Goal: Transaction & Acquisition: Book appointment/travel/reservation

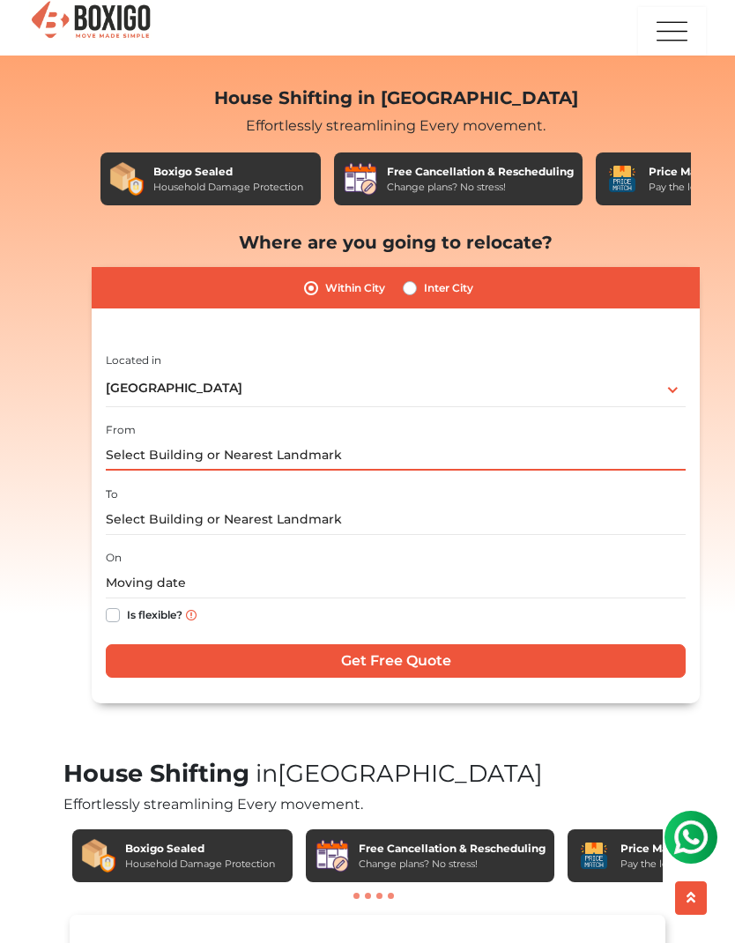
click at [261, 452] on input "text" at bounding box center [396, 455] width 580 height 31
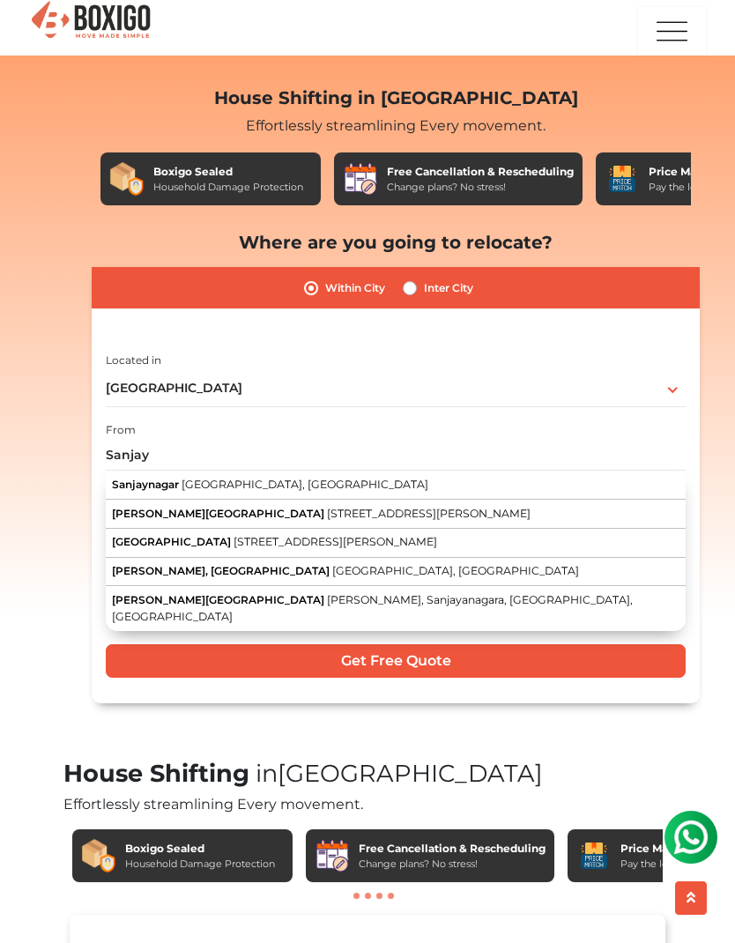
click at [224, 480] on span "Bengaluru, Karnataka" at bounding box center [305, 484] width 247 height 13
type input "Sanjaynagar, Bengaluru, Karnataka"
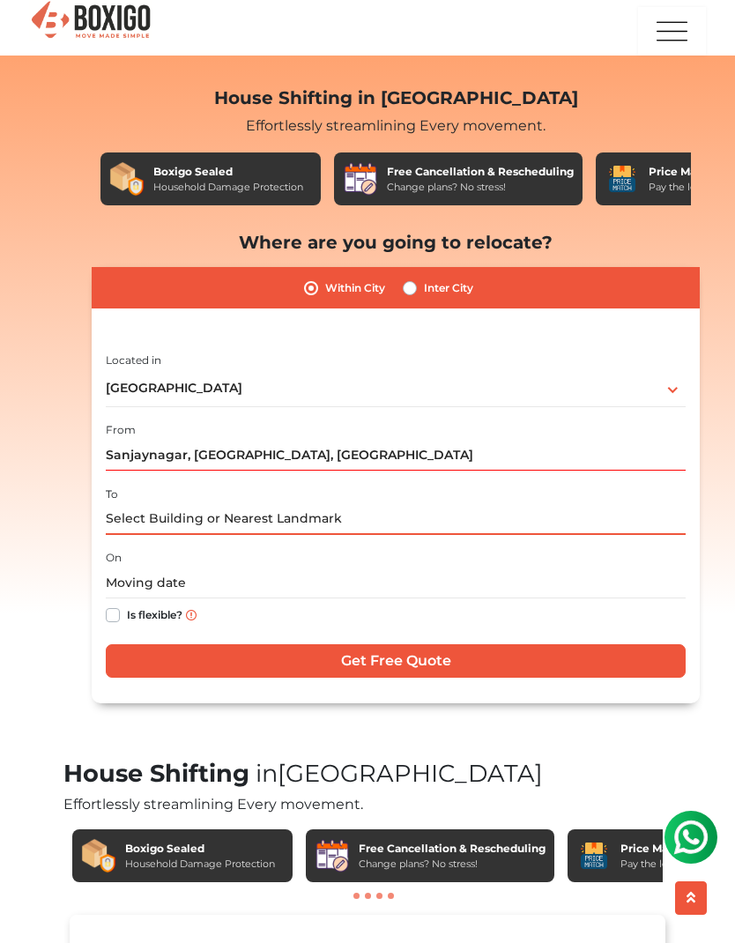
click at [300, 513] on input "text" at bounding box center [396, 519] width 580 height 31
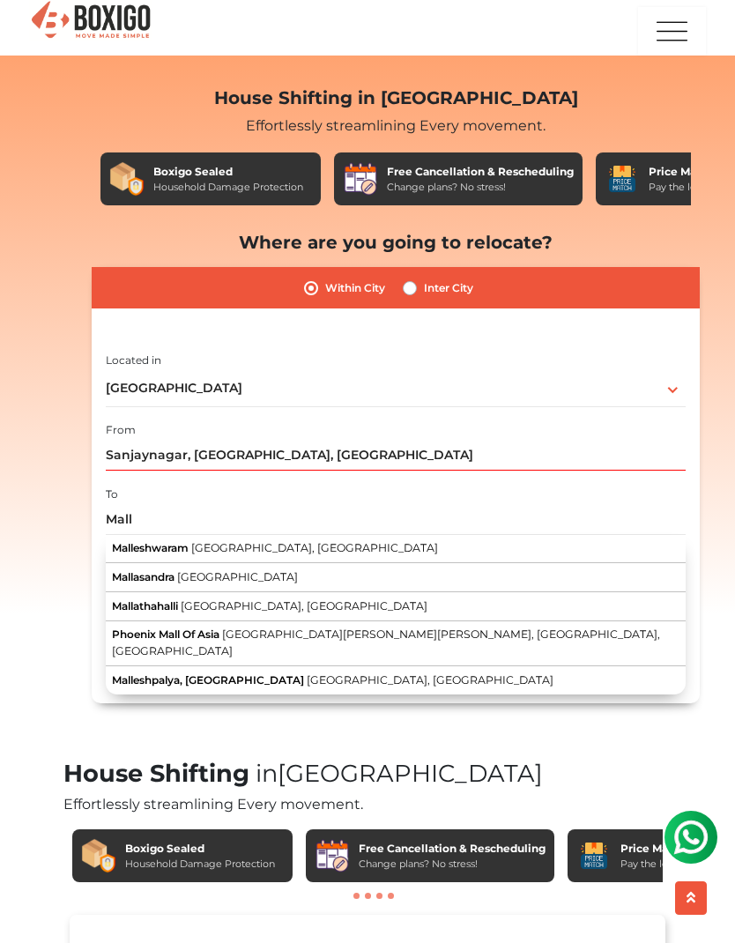
click at [238, 541] on span "Bengaluru, Karnataka" at bounding box center [314, 547] width 247 height 13
type input "Malleshwaram, Bengaluru, Karnataka"
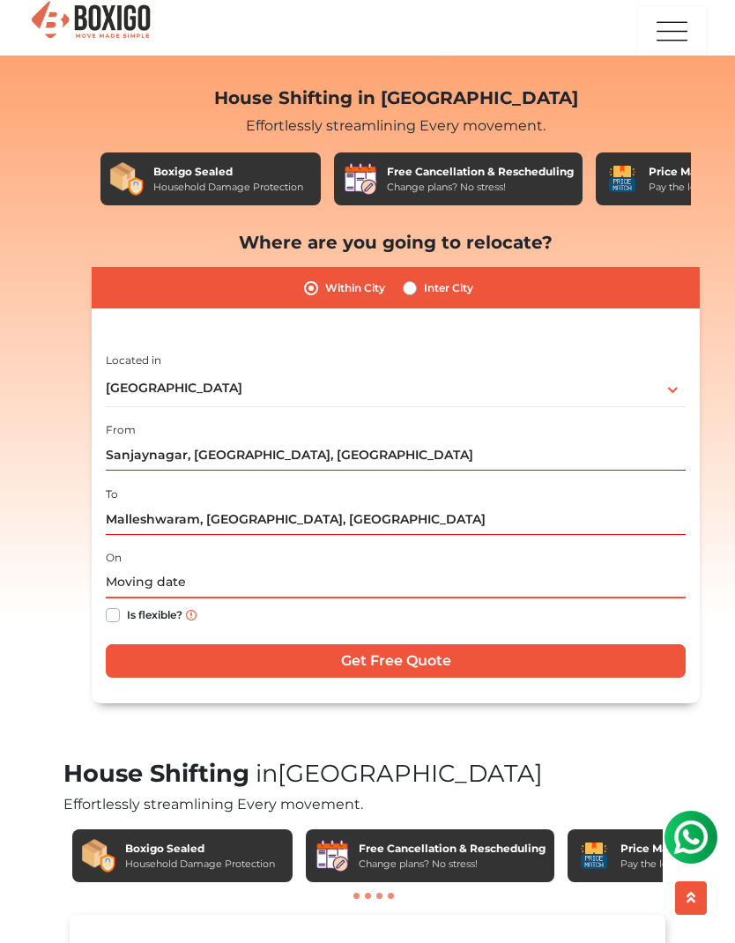
click at [175, 584] on input "text" at bounding box center [396, 583] width 580 height 31
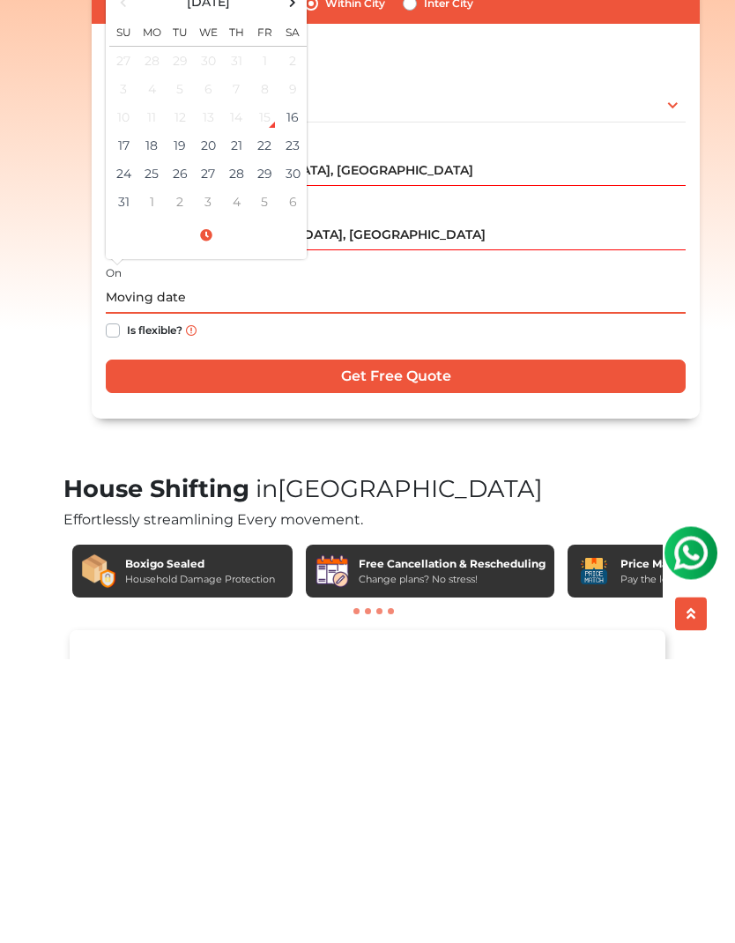
click at [113, 568] on input "text" at bounding box center [396, 583] width 580 height 31
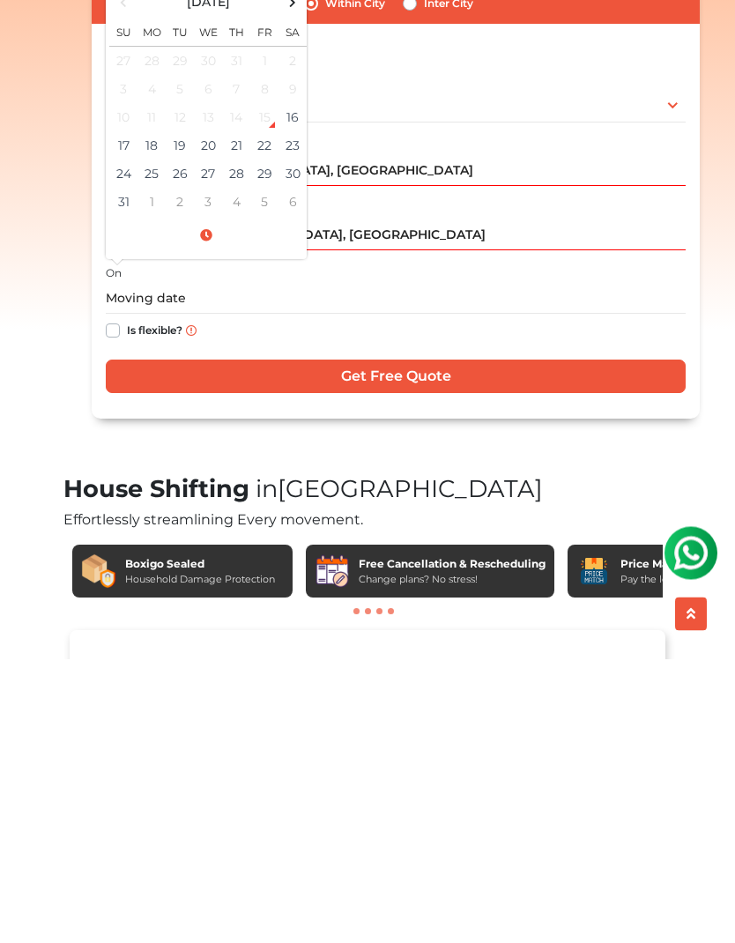
click at [127, 605] on label "Is flexible?" at bounding box center [155, 614] width 56 height 19
click at [113, 605] on input "Is flexible?" at bounding box center [113, 614] width 14 height 18
checkbox input "true"
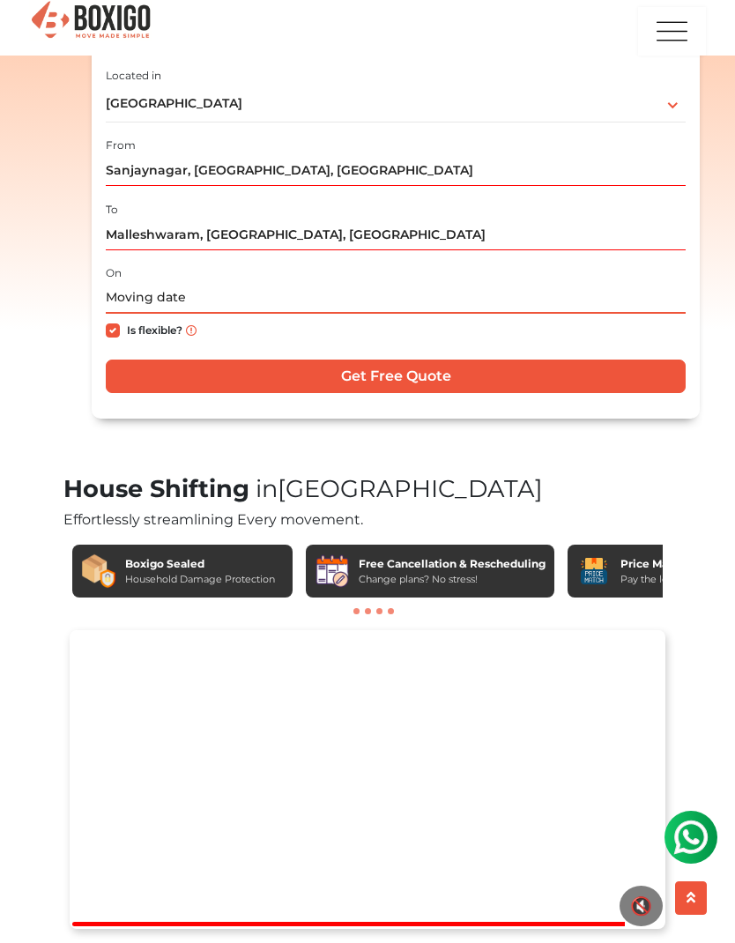
click at [206, 288] on input "text" at bounding box center [396, 298] width 580 height 31
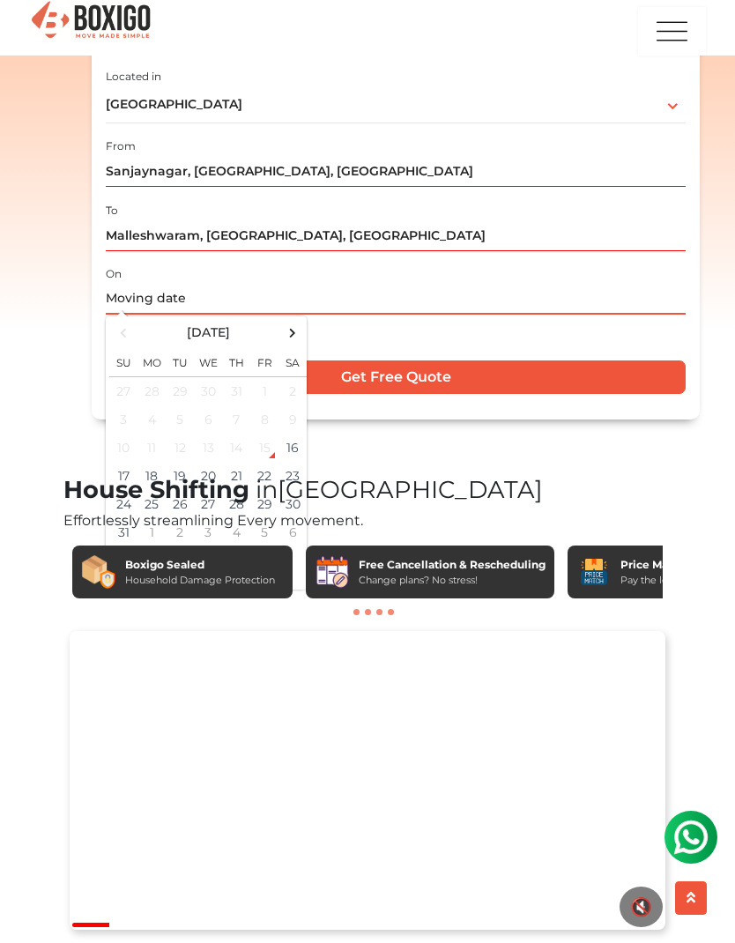
click at [289, 332] on span at bounding box center [293, 333] width 24 height 24
click at [182, 394] on td "2" at bounding box center [180, 390] width 28 height 29
type input "09/02/2025 12:00 AM"
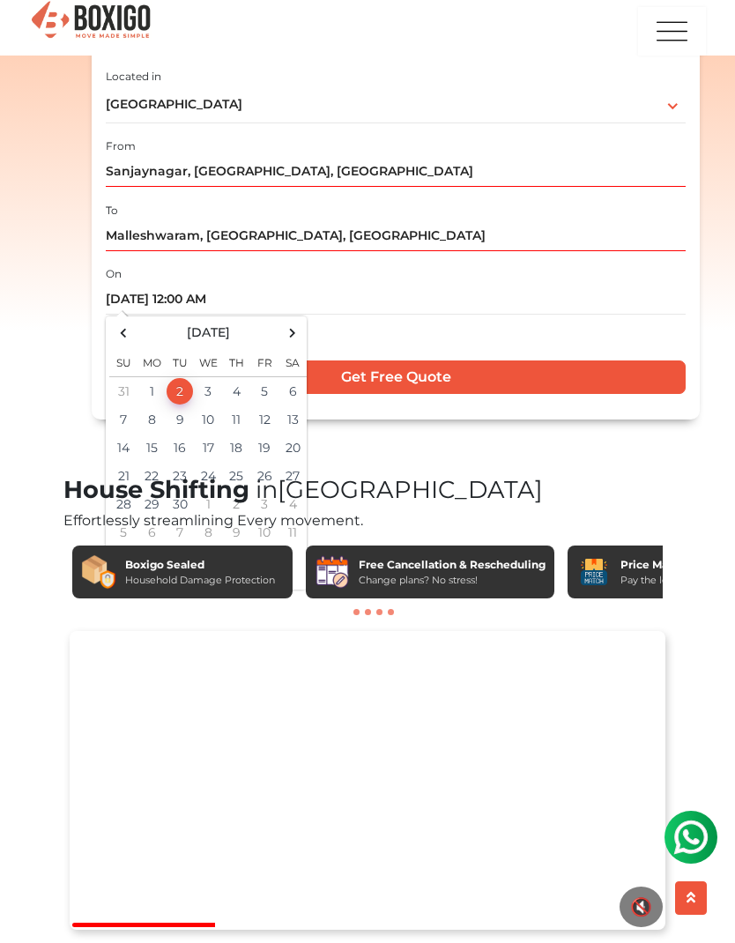
click at [526, 328] on div "Is flexible?" at bounding box center [396, 332] width 580 height 34
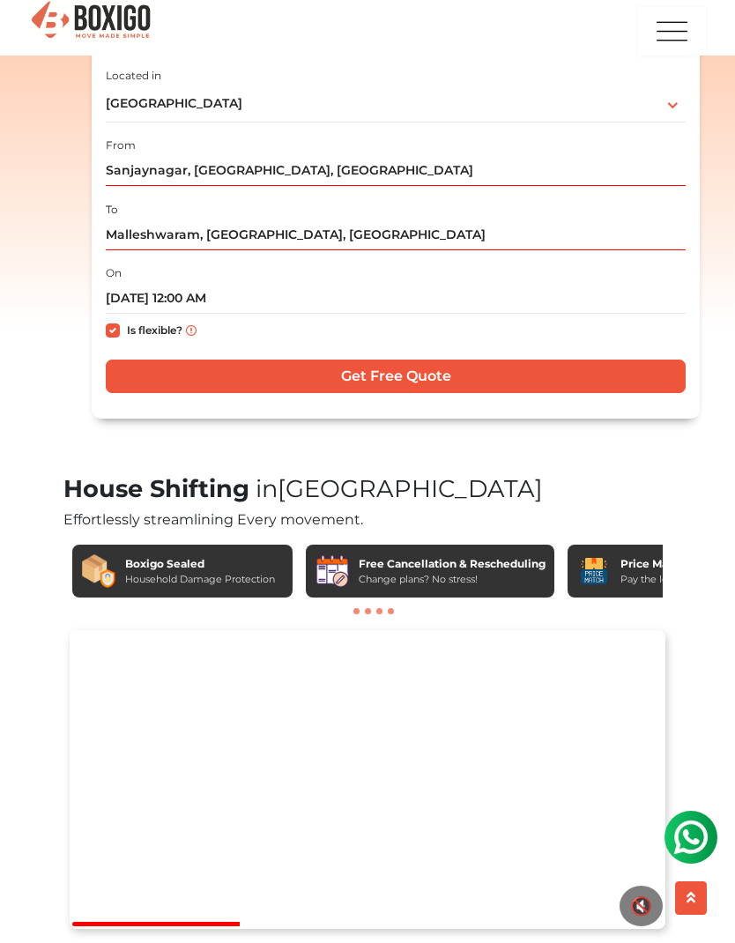
click at [530, 464] on div "House Shifting in Bangalore Effortlessly streamlining Every movement. Boxigo Se…" at bounding box center [367, 131] width 635 height 687
click at [463, 372] on input "Get Free Quote" at bounding box center [396, 376] width 580 height 33
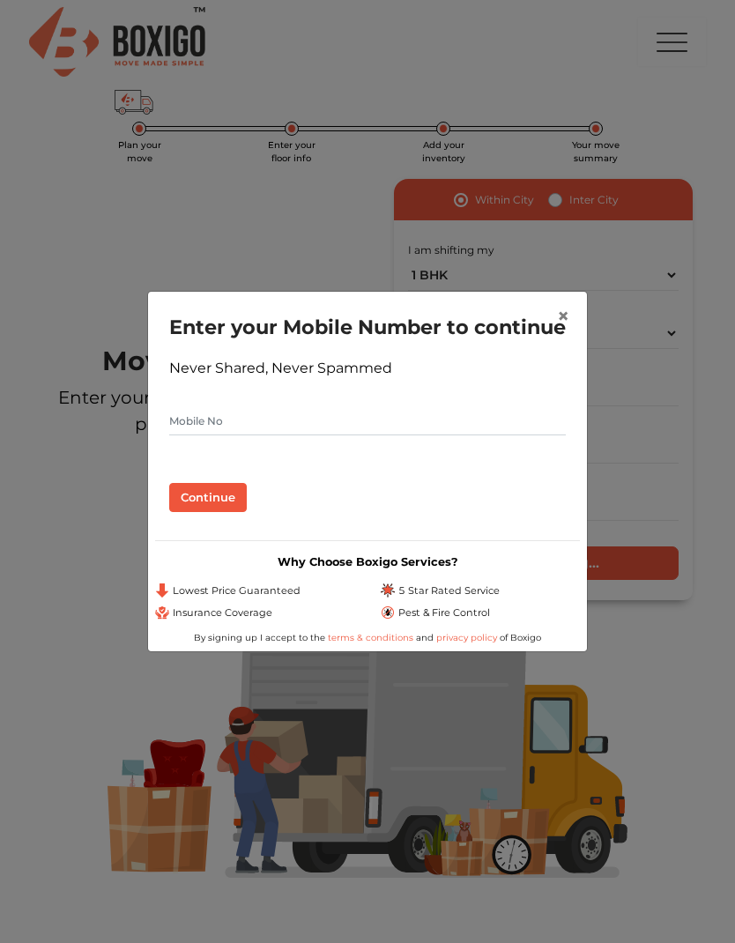
click at [411, 433] on input "text" at bounding box center [367, 421] width 397 height 28
type input "9902586492"
click at [219, 511] on button "Continue" at bounding box center [208, 498] width 78 height 30
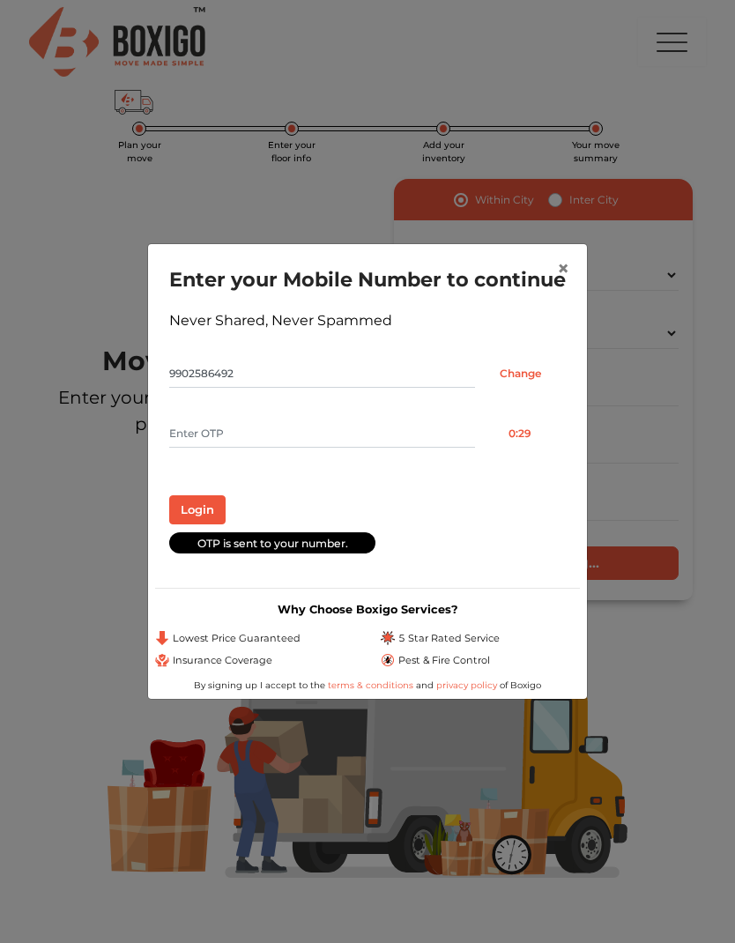
click at [264, 448] on input "text" at bounding box center [322, 434] width 306 height 28
type input "8687"
click at [210, 522] on button "Login" at bounding box center [197, 510] width 56 height 30
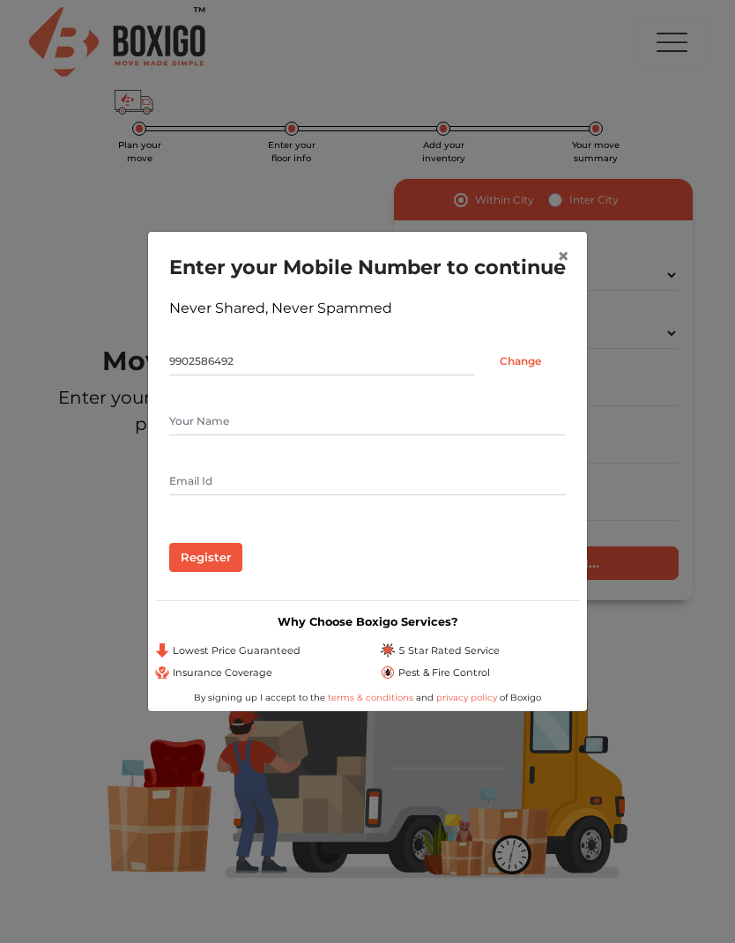
click at [227, 435] on input "text" at bounding box center [367, 421] width 397 height 28
type input "Vinayaka Hegde"
type input "vinayakarh@gmail.com"
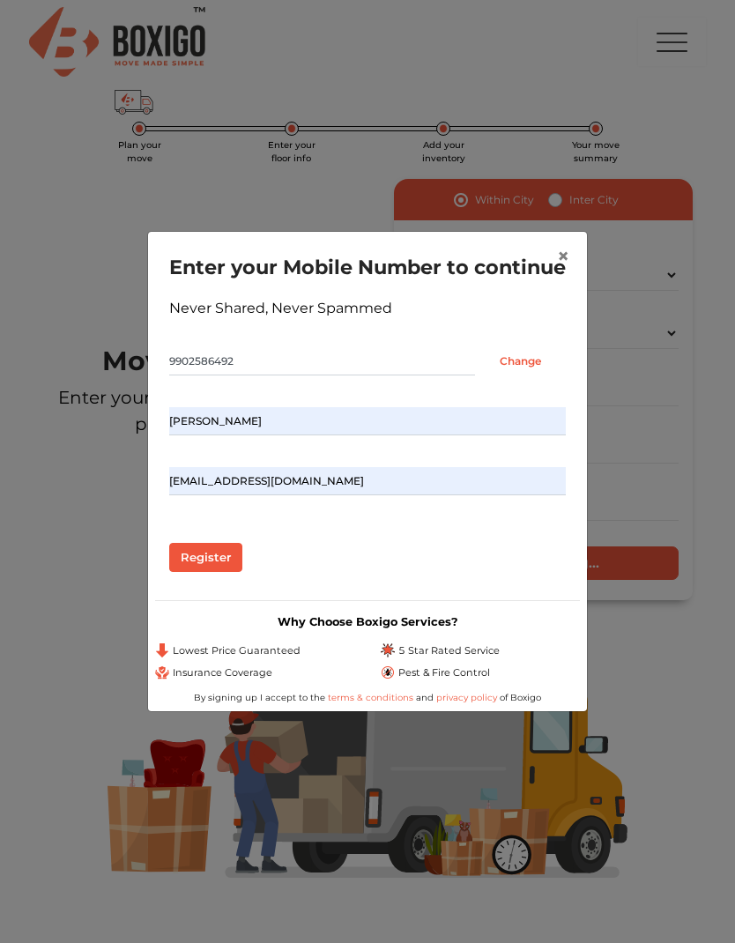
click at [223, 573] on input "Register" at bounding box center [205, 558] width 73 height 30
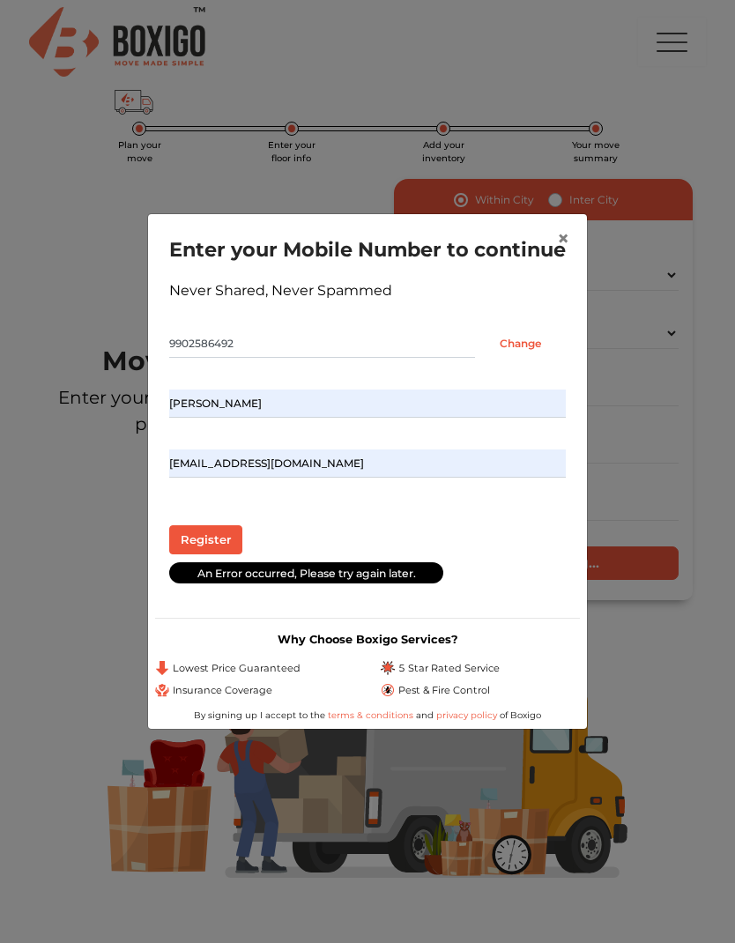
click at [216, 553] on input "Register" at bounding box center [205, 540] width 73 height 30
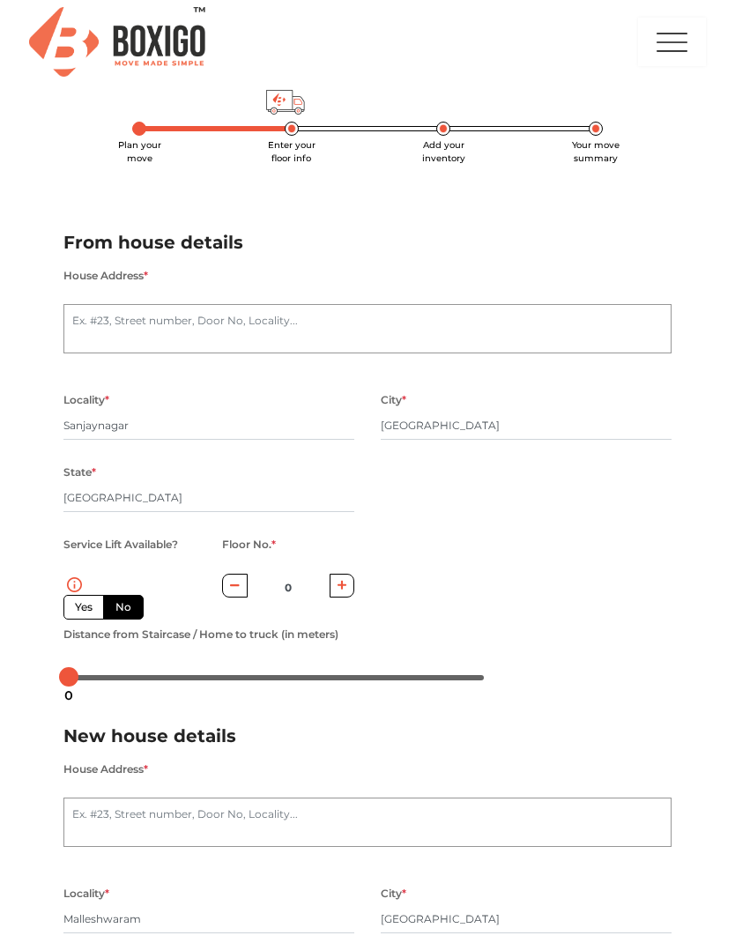
click at [672, 60] on img "button" at bounding box center [671, 42] width 35 height 47
click at [649, 106] on img at bounding box center [634, 102] width 31 height 31
click at [665, 234] on button "LOGOUT" at bounding box center [660, 227] width 141 height 33
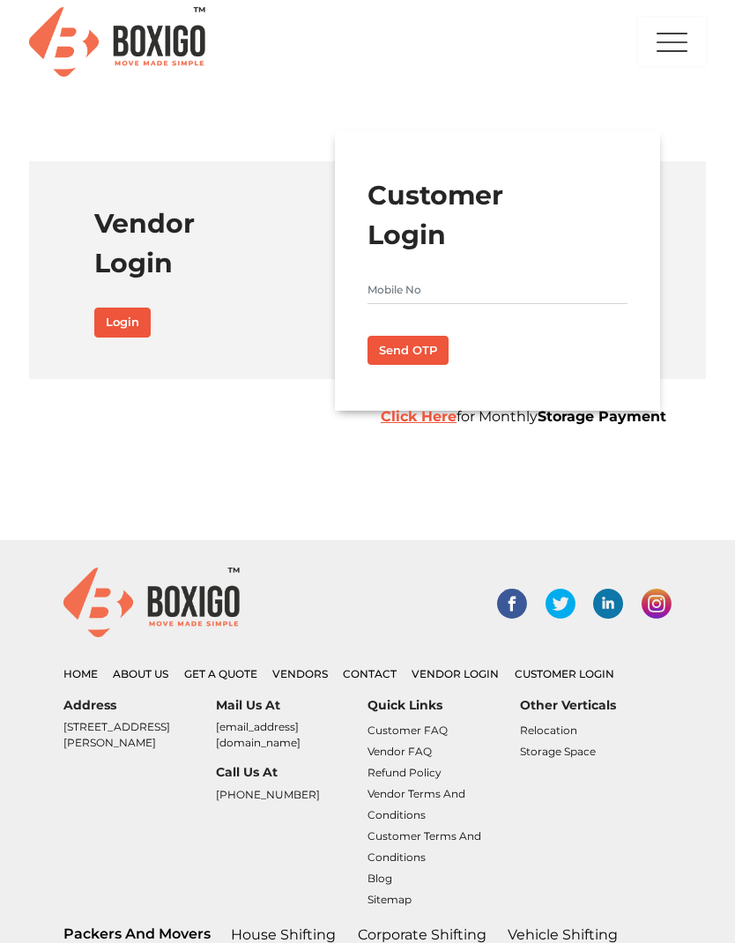
click at [667, 56] on img "button" at bounding box center [671, 42] width 35 height 47
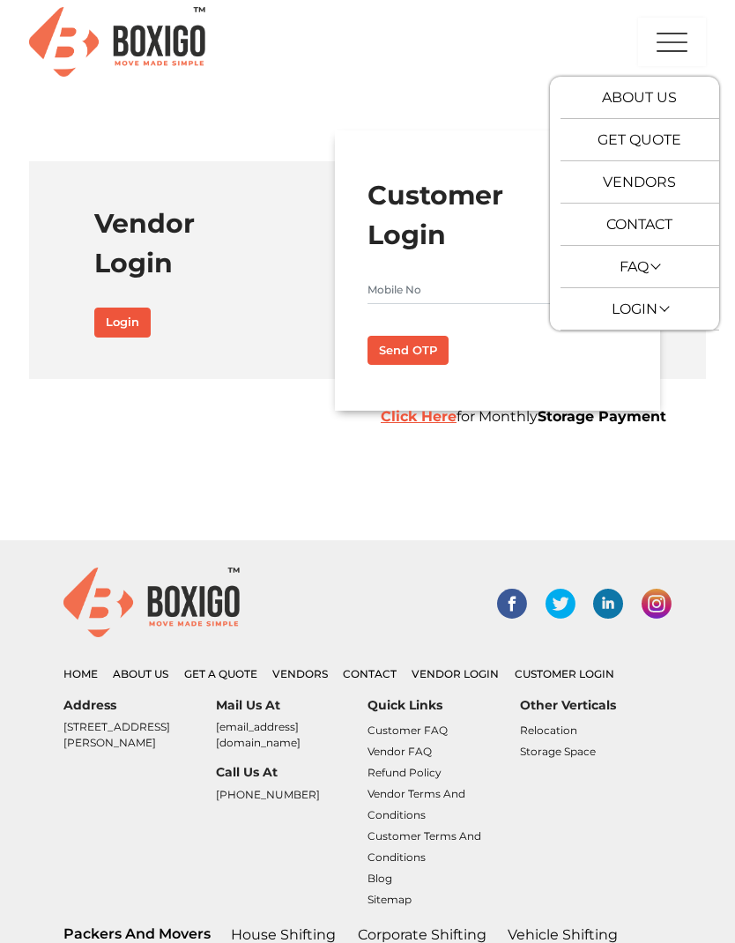
click at [656, 179] on link "Vendors" at bounding box center [639, 182] width 73 height 17
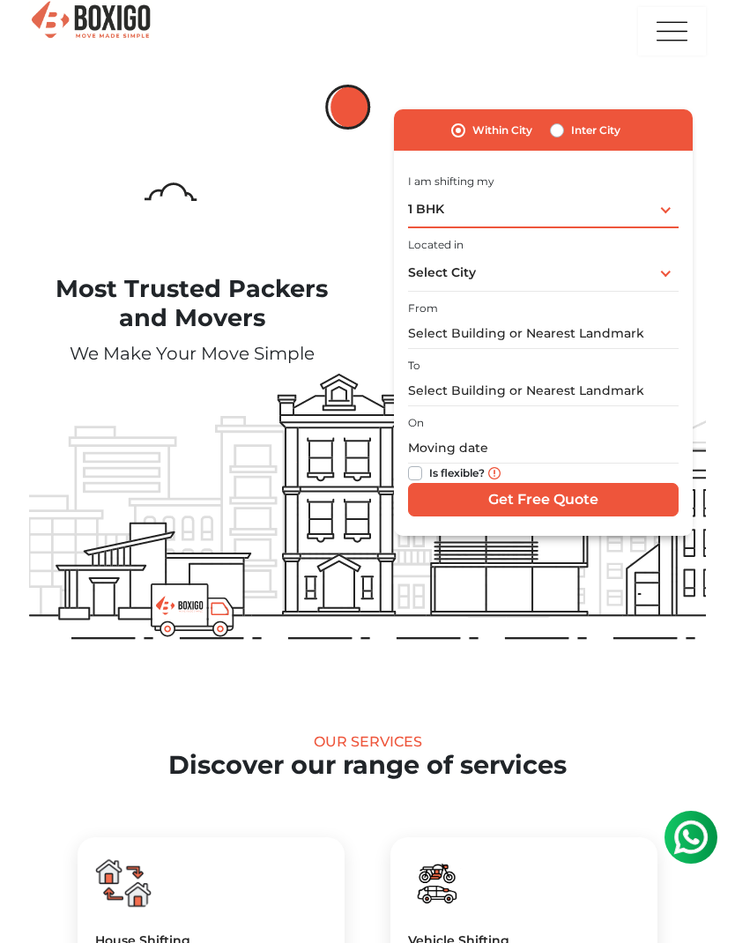
click at [629, 207] on div "1 BHK 1 BHK 2 BHK 3 BHK 3 + BHK FEW ITEMS" at bounding box center [543, 209] width 271 height 37
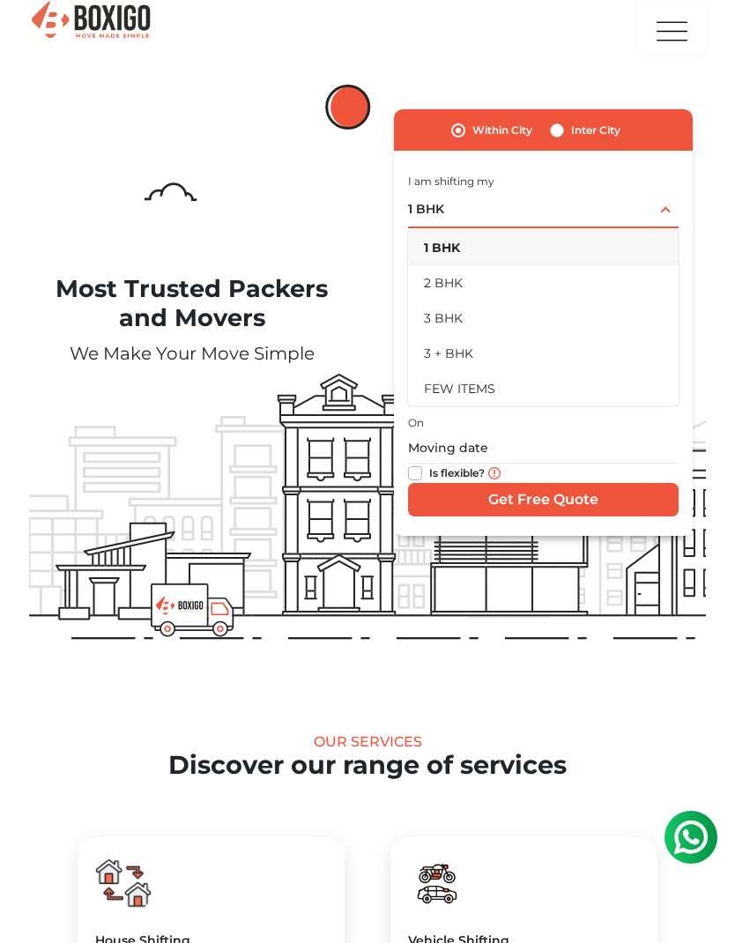
click at [470, 311] on li "3 BHK" at bounding box center [543, 318] width 271 height 35
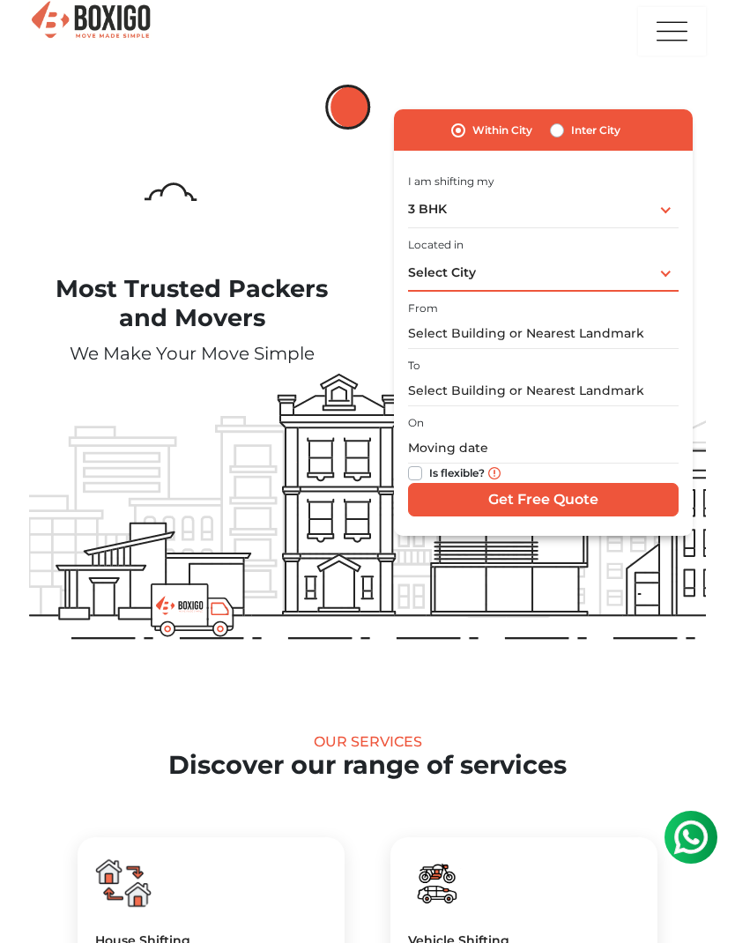
click at [657, 265] on div "Select City Select City Bangalore Bengaluru Bhopal Bhubaneswar Chennai Coimbato…" at bounding box center [543, 273] width 271 height 37
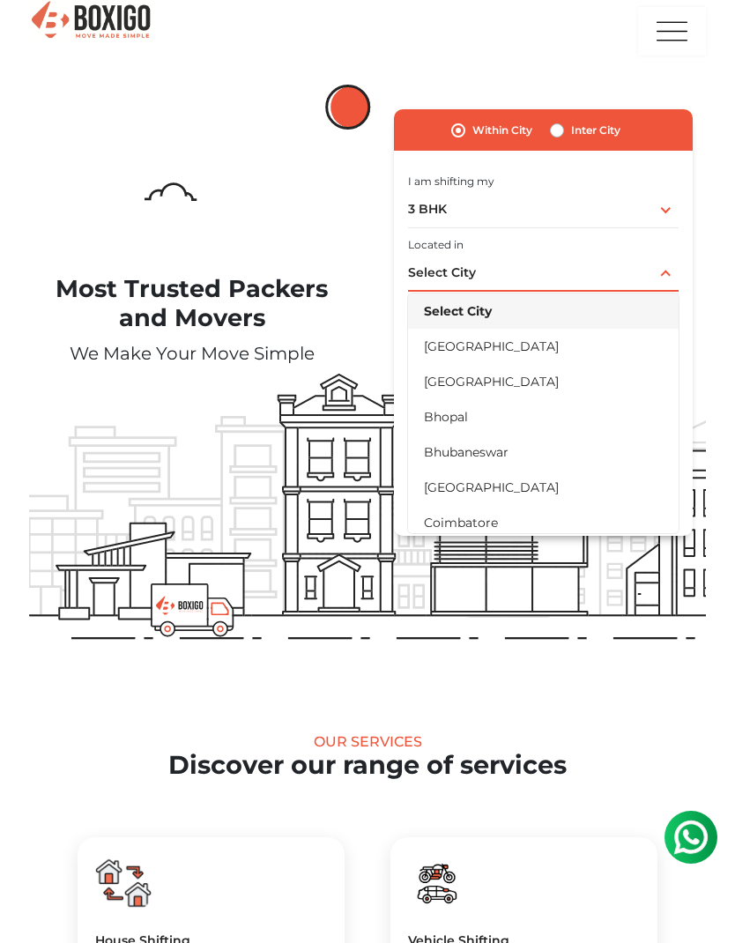
click at [496, 376] on li "[GEOGRAPHIC_DATA]" at bounding box center [543, 381] width 271 height 35
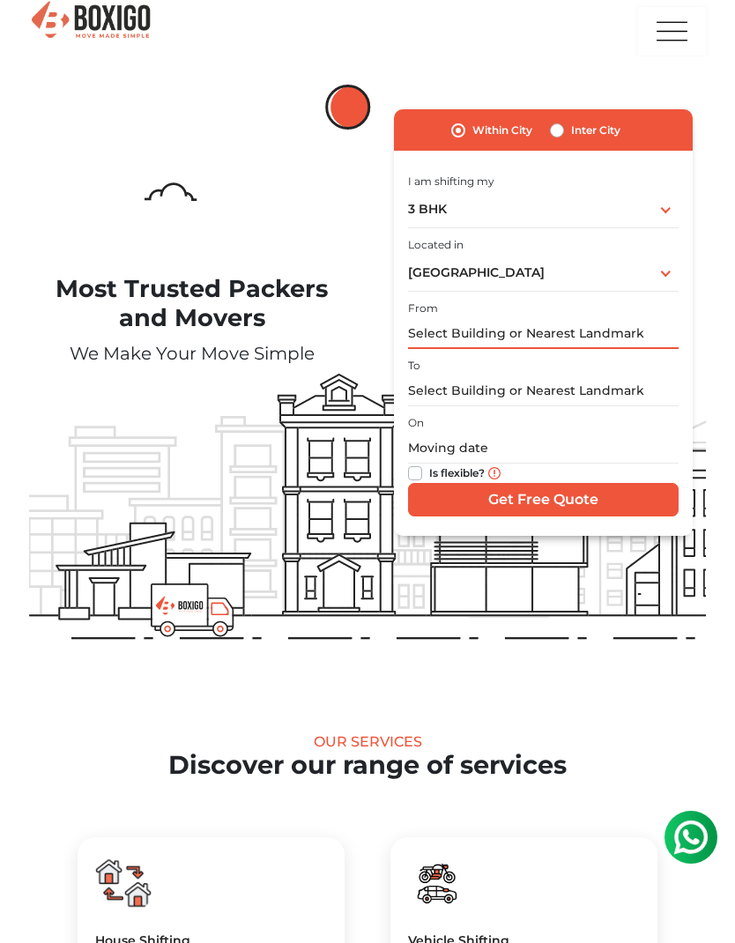
click at [595, 327] on input "text" at bounding box center [543, 333] width 271 height 31
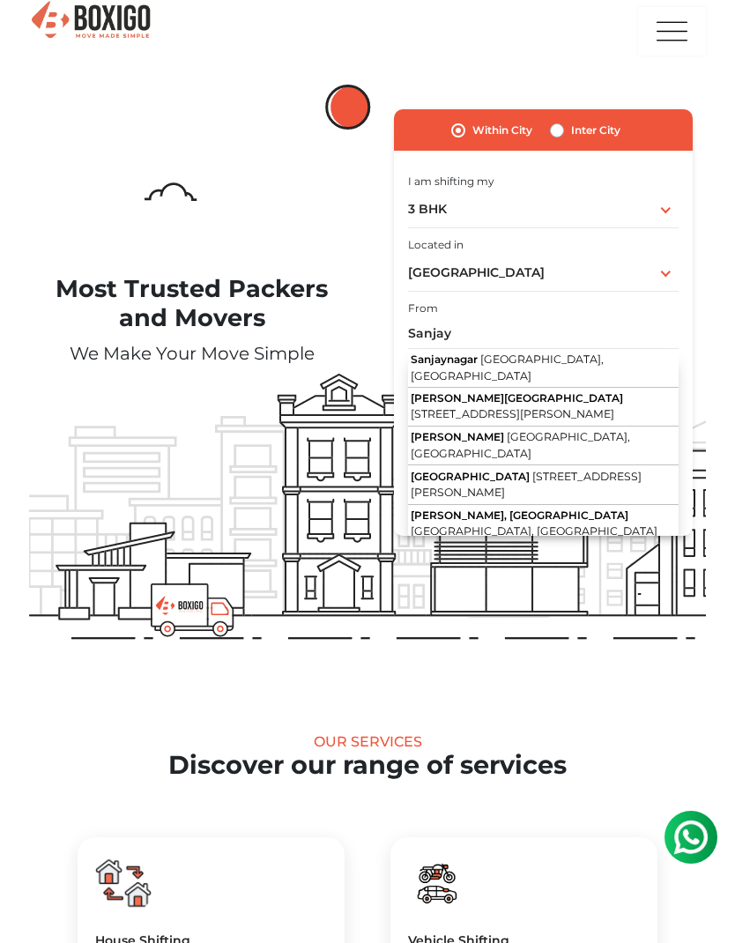
click at [500, 355] on span "Bengaluru, Karnataka" at bounding box center [507, 368] width 193 height 30
type input "Sanjaynagar, Bengaluru, Karnataka"
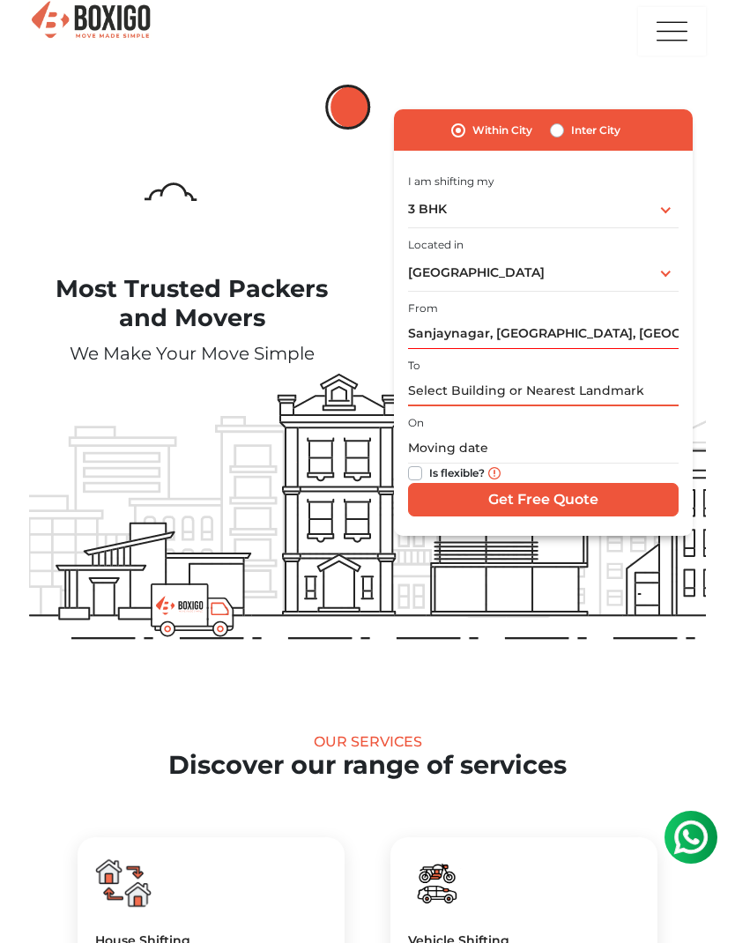
click at [483, 391] on input "text" at bounding box center [543, 391] width 271 height 31
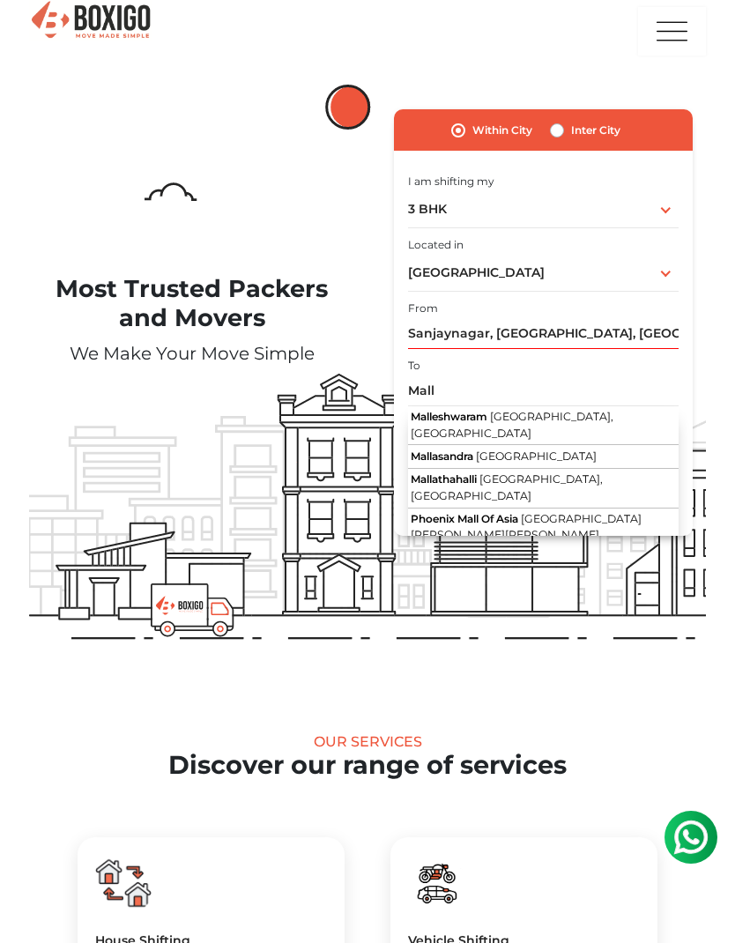
click at [500, 412] on span "Bengaluru, Karnataka" at bounding box center [512, 425] width 203 height 30
type input "Malleshwaram, Bengaluru, Karnataka"
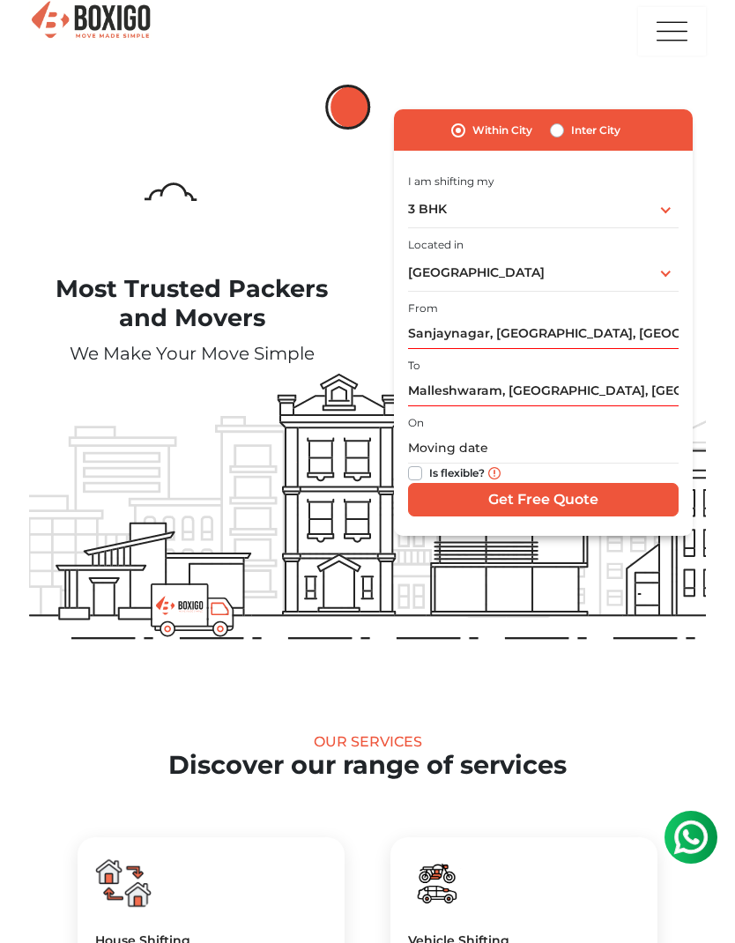
click at [562, 496] on input "Get Free Quote" at bounding box center [543, 499] width 271 height 33
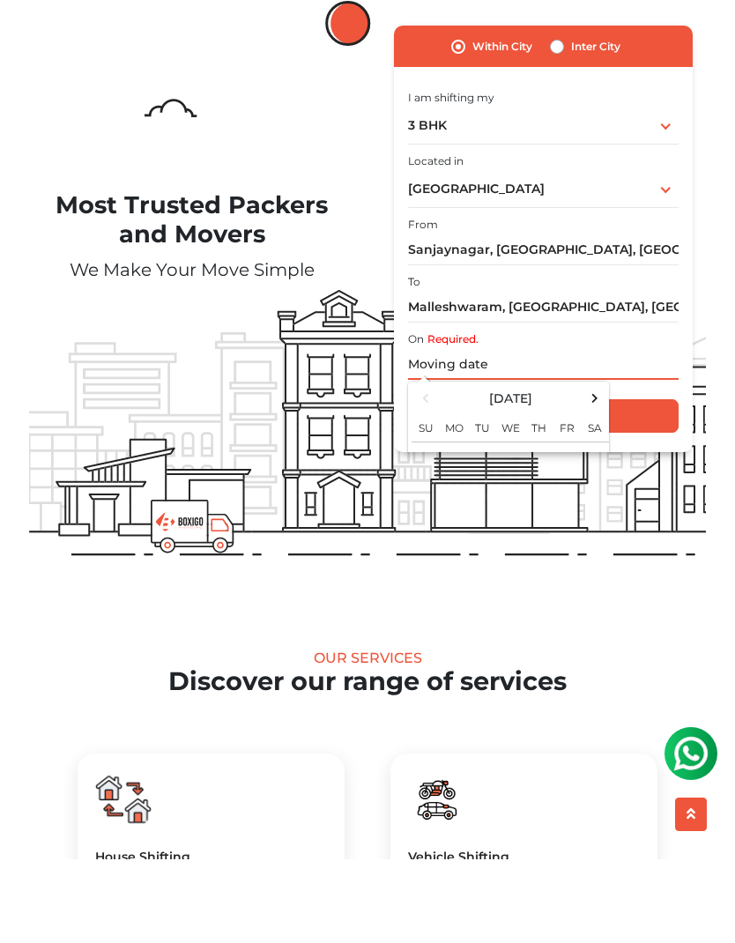
click at [599, 470] on span at bounding box center [596, 482] width 24 height 24
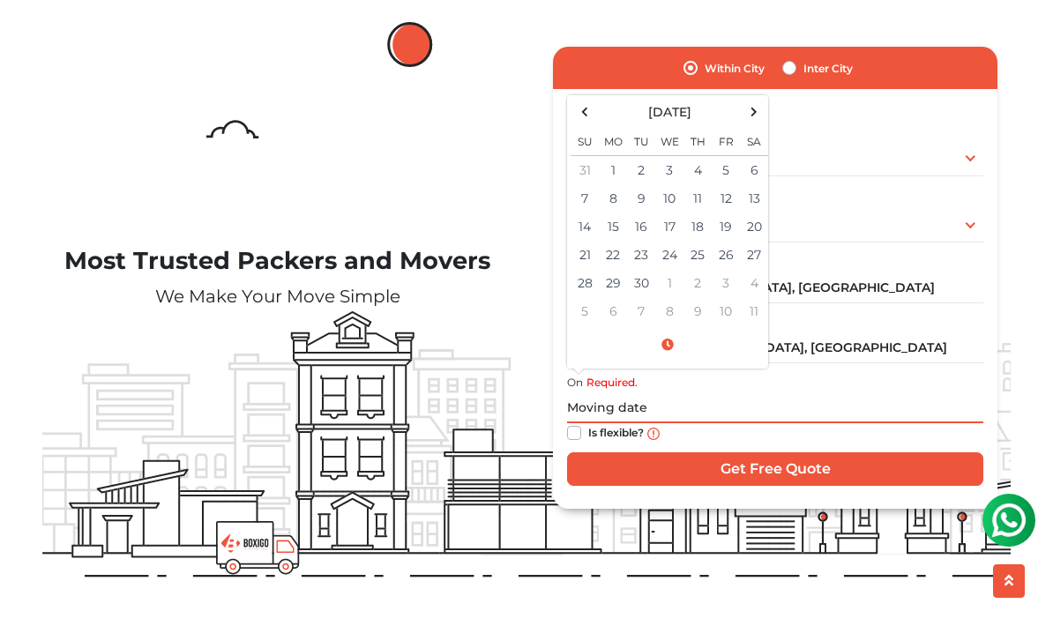
click at [614, 167] on td "1" at bounding box center [613, 170] width 28 height 29
type input "09/01/2025 12:00 AM"
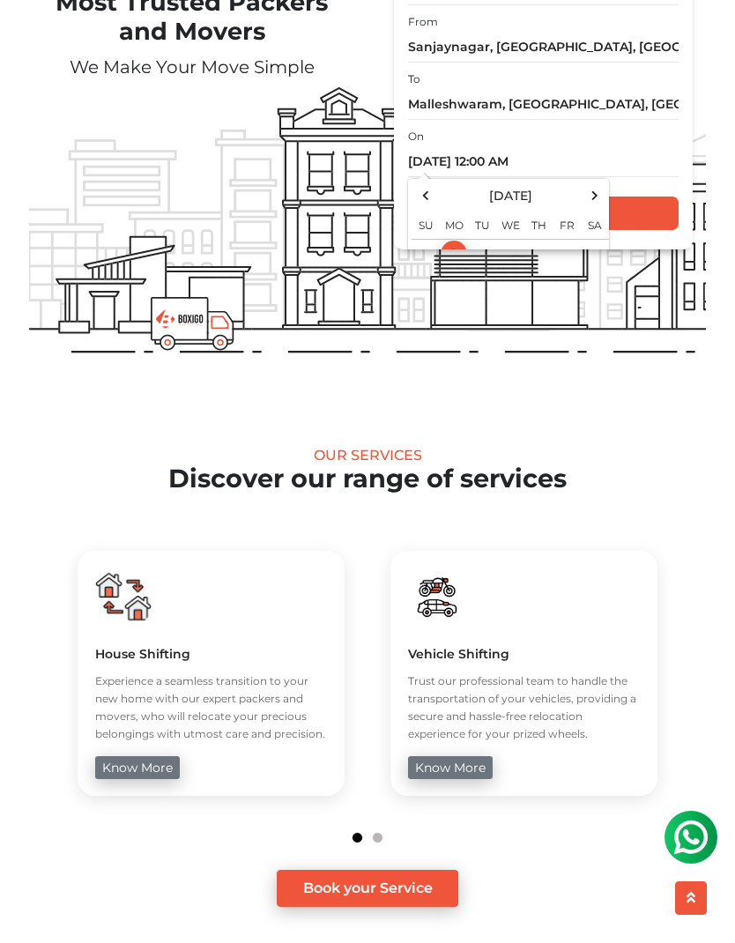
click at [644, 211] on input "Get Free Quote" at bounding box center [543, 213] width 271 height 33
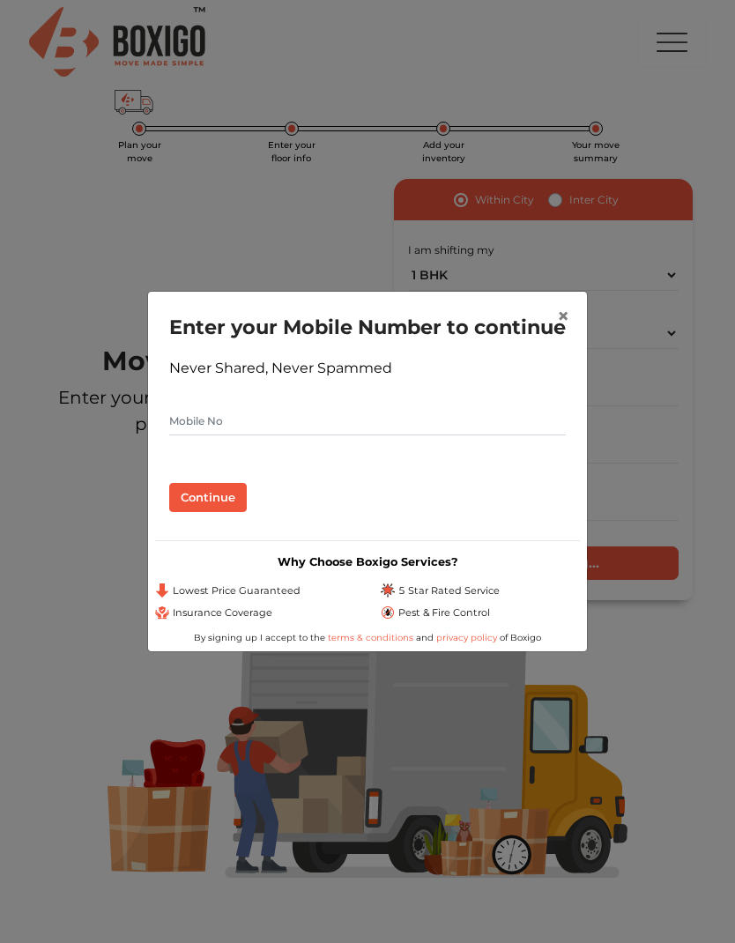
click at [557, 303] on span "×" at bounding box center [563, 316] width 12 height 26
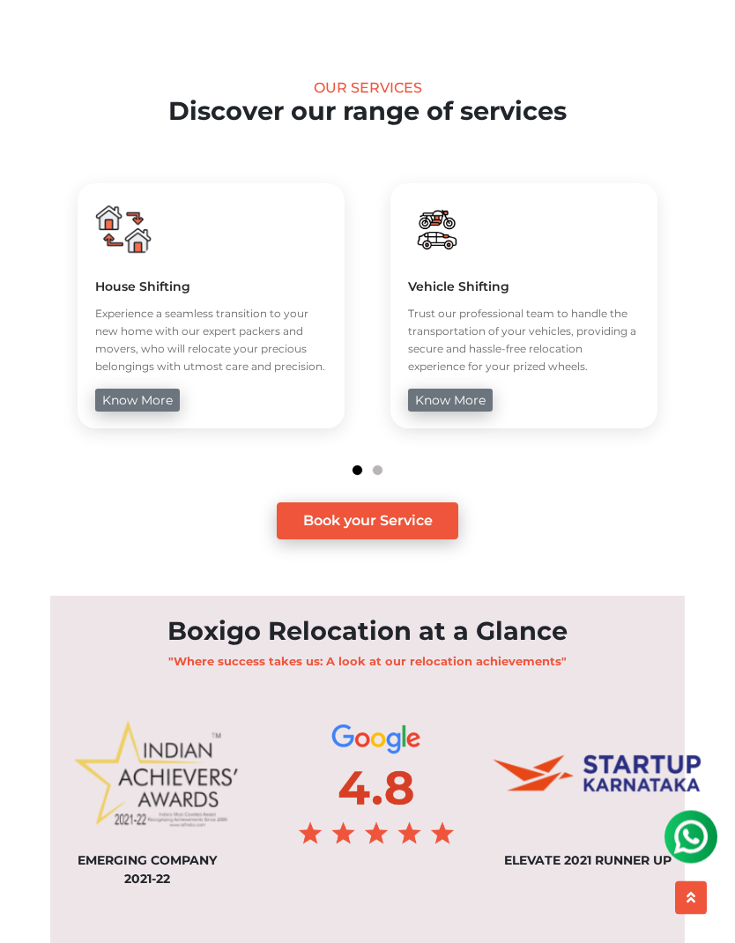
scroll to position [653, 0]
click at [158, 392] on link "know more" at bounding box center [137, 401] width 85 height 23
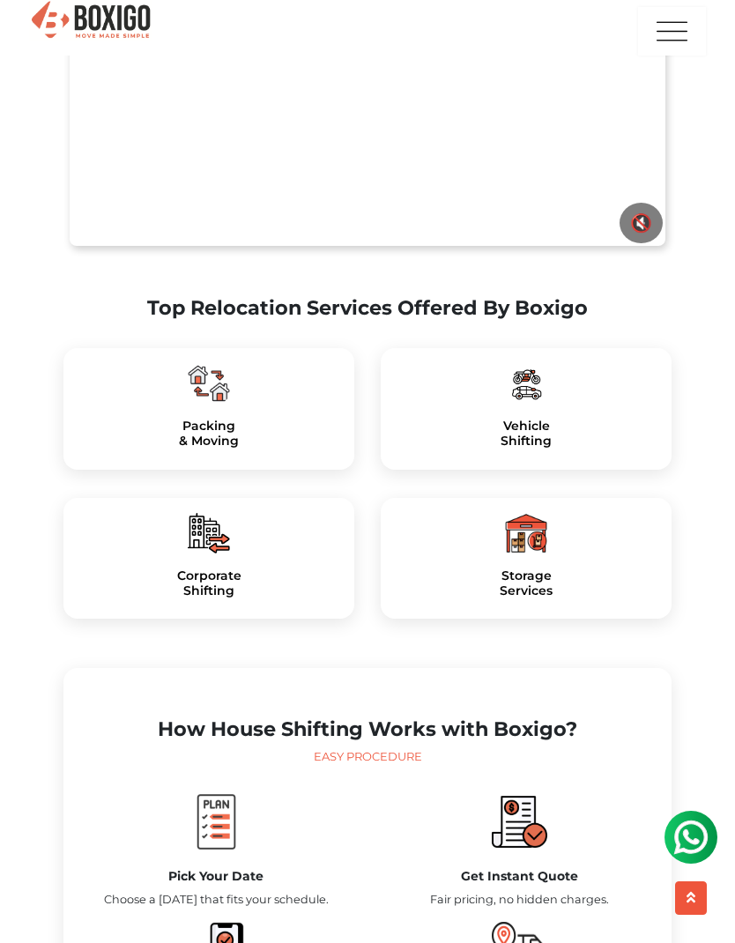
scroll to position [1014, 0]
click at [214, 406] on img at bounding box center [209, 384] width 42 height 42
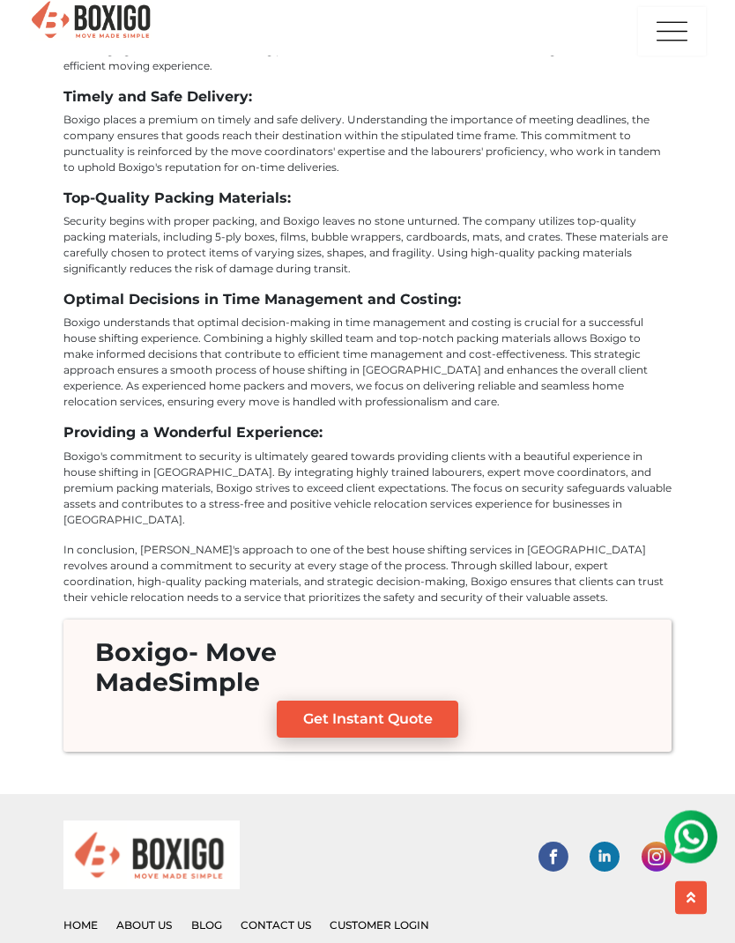
scroll to position [6203, 0]
